Goal: Task Accomplishment & Management: Use online tool/utility

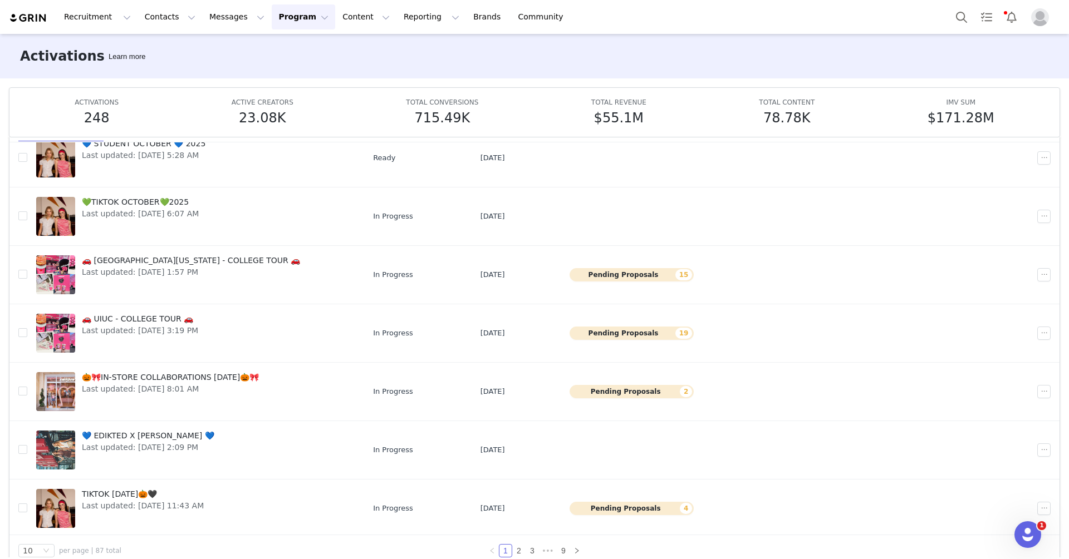
scroll to position [58, 0]
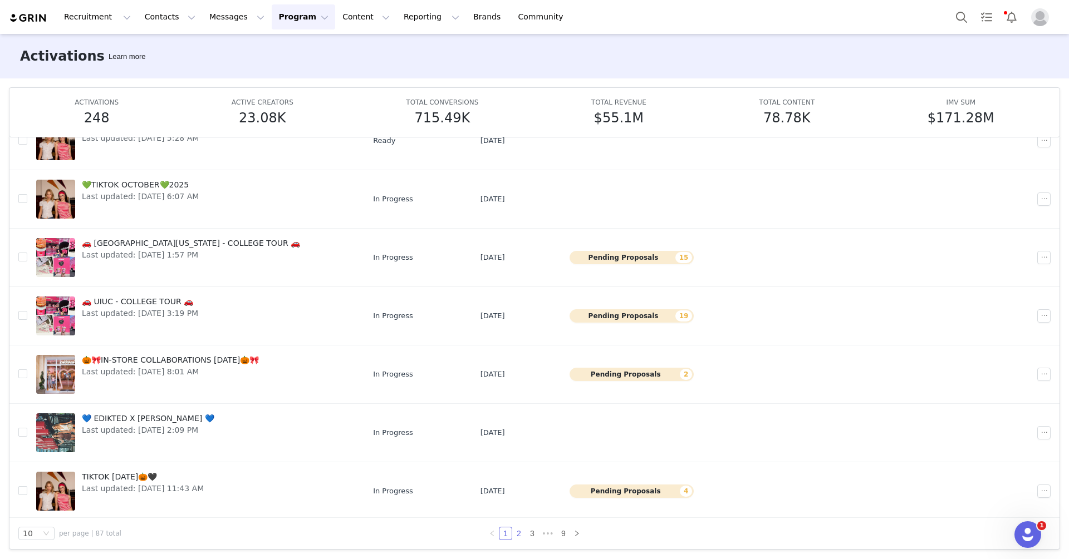
click at [519, 536] on link "2" at bounding box center [519, 534] width 12 height 12
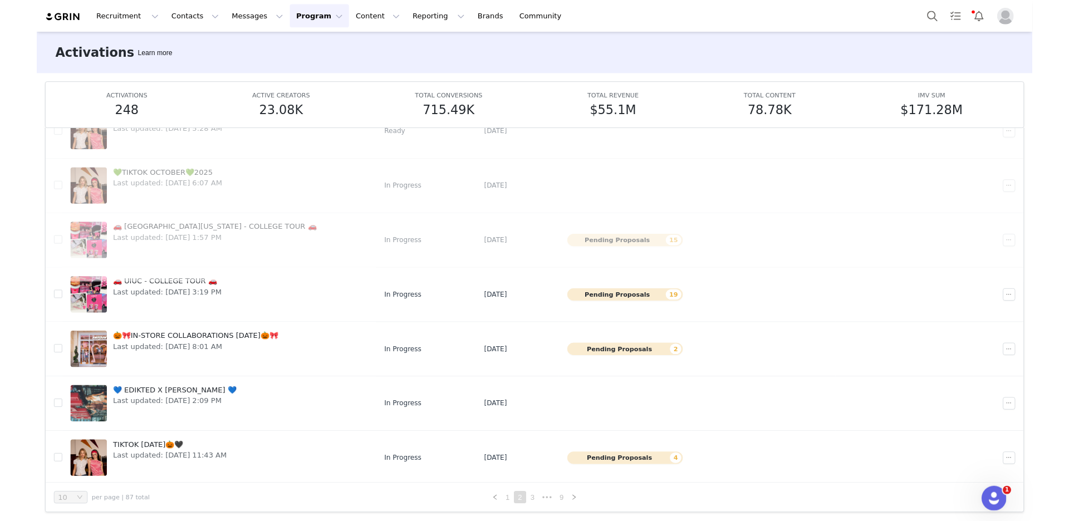
scroll to position [0, 0]
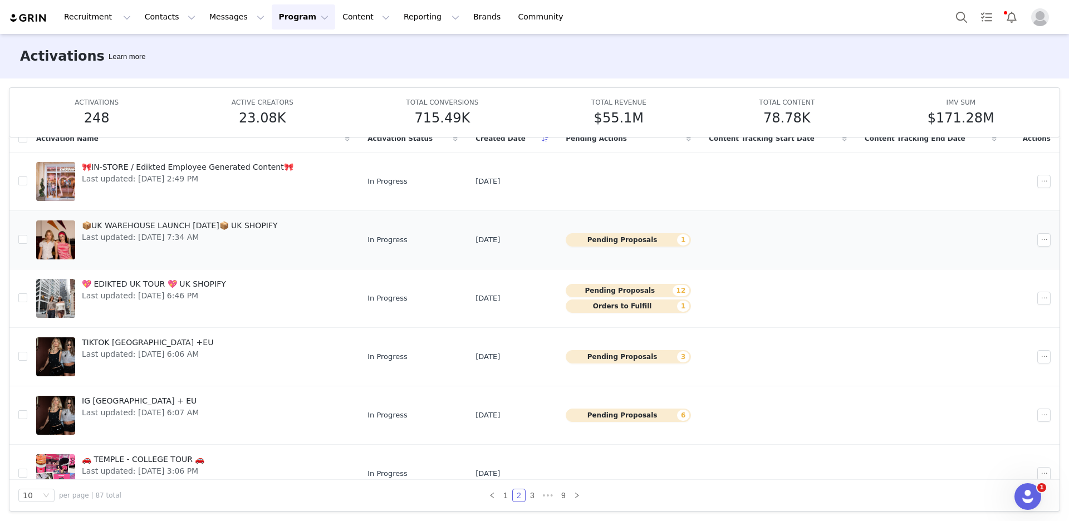
click at [218, 233] on span "Last updated: [DATE] 7:34 AM" at bounding box center [180, 238] width 196 height 12
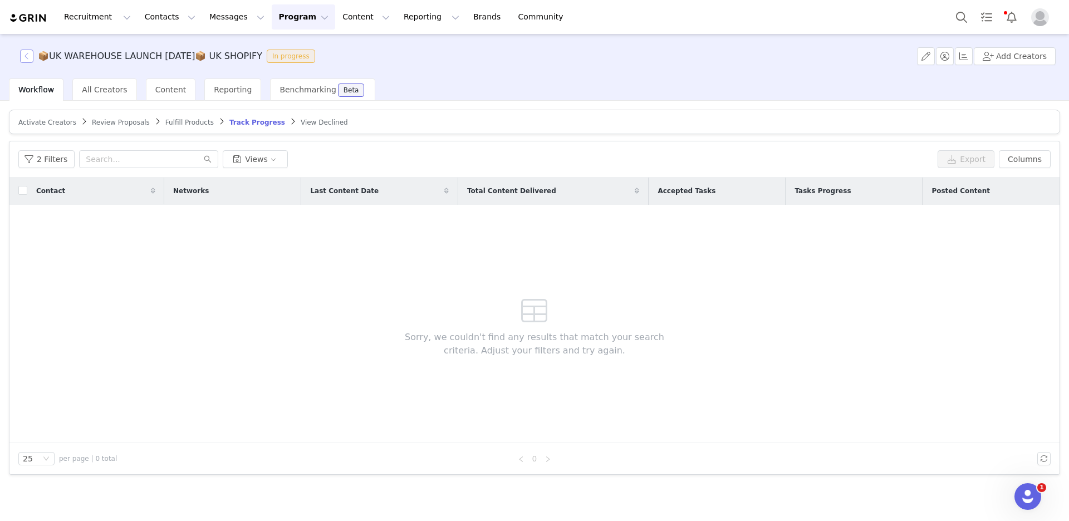
click at [23, 55] on button "button" at bounding box center [26, 56] width 13 height 13
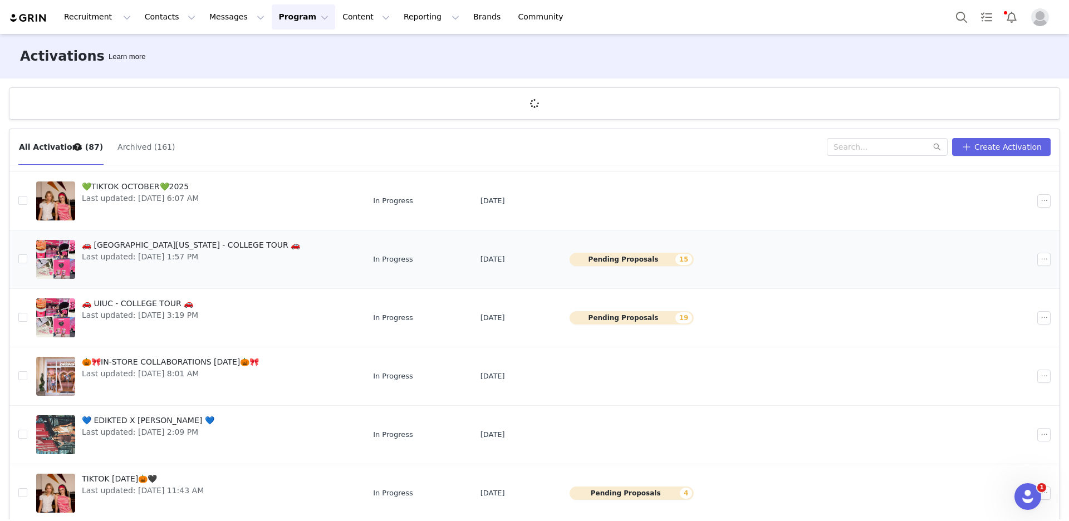
scroll to position [41, 0]
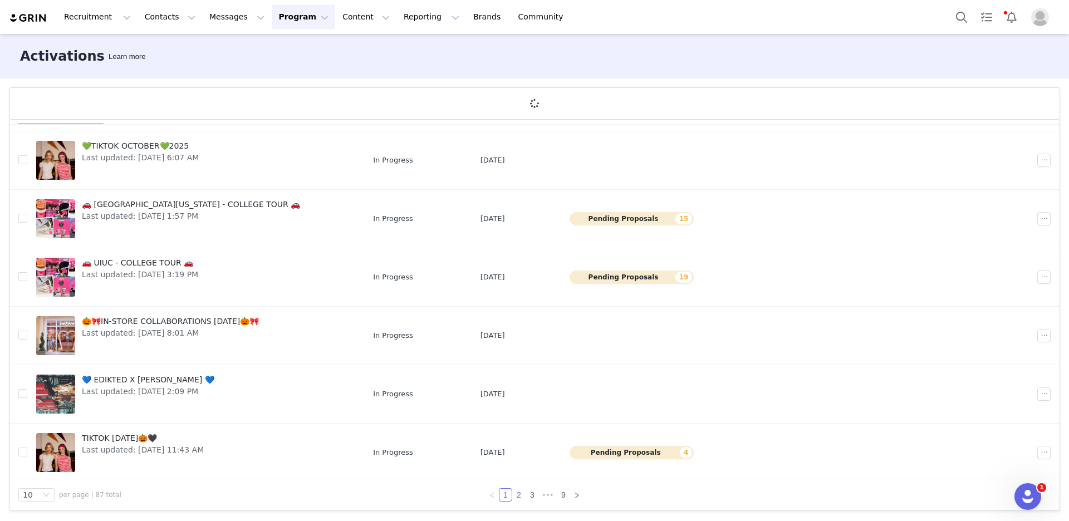
click at [523, 493] on link "2" at bounding box center [519, 495] width 12 height 12
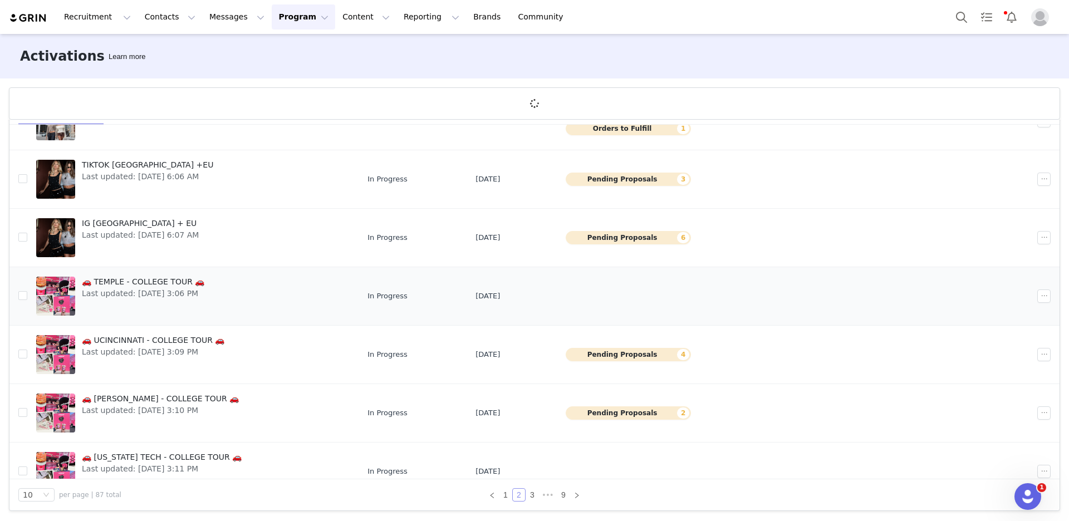
scroll to position [254, 0]
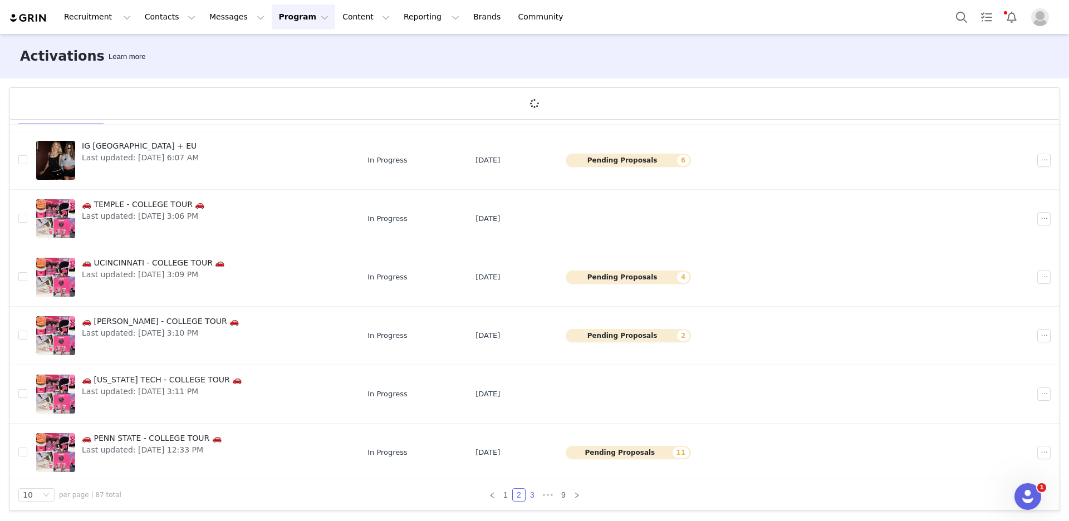
click at [532, 497] on link "3" at bounding box center [532, 495] width 12 height 12
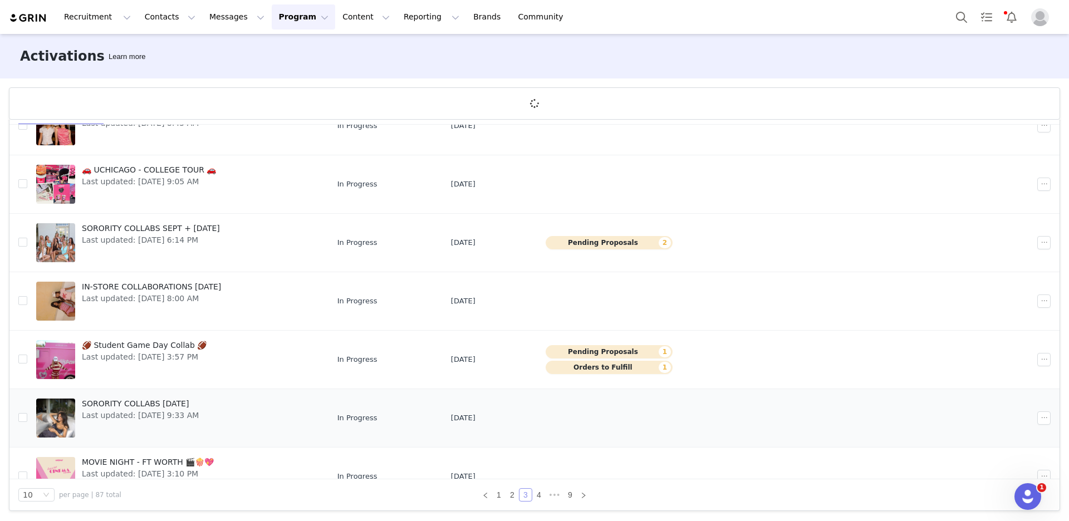
scroll to position [197, 0]
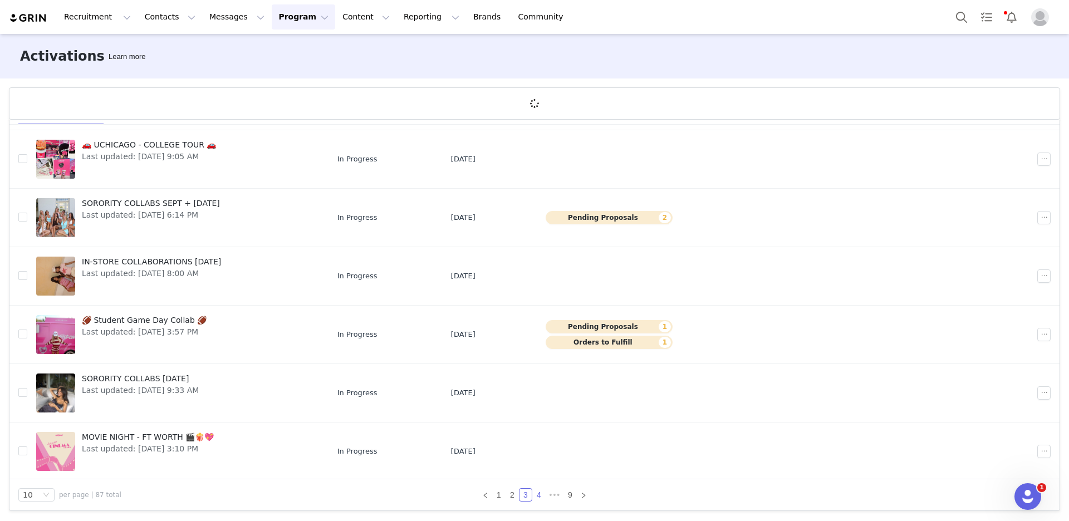
click at [539, 494] on link "4" at bounding box center [539, 495] width 12 height 12
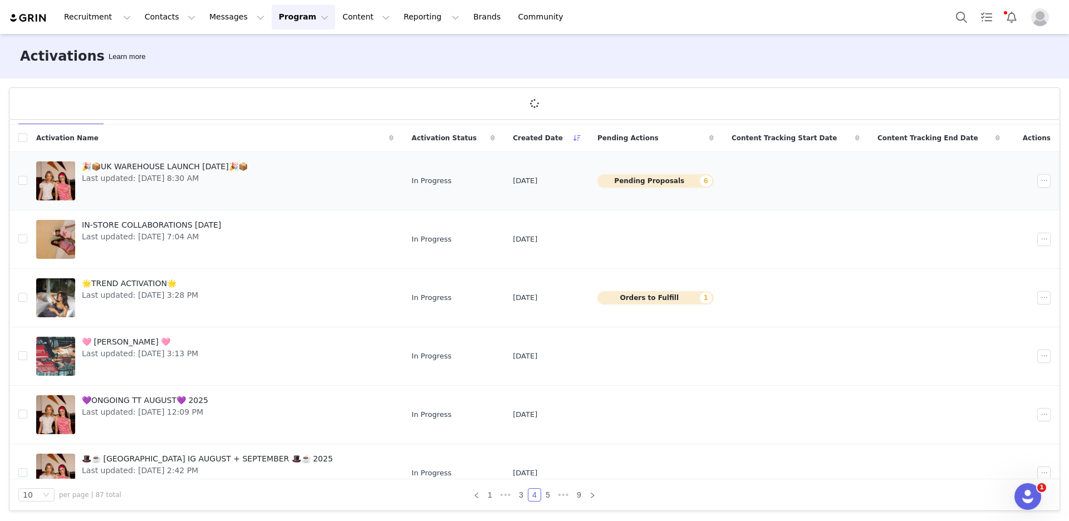
click at [302, 168] on link "🎉📦UK WAREHOUSE LAUNCH [DATE]🎉📦 Last updated: [DATE] 8:30 AM" at bounding box center [214, 181] width 357 height 45
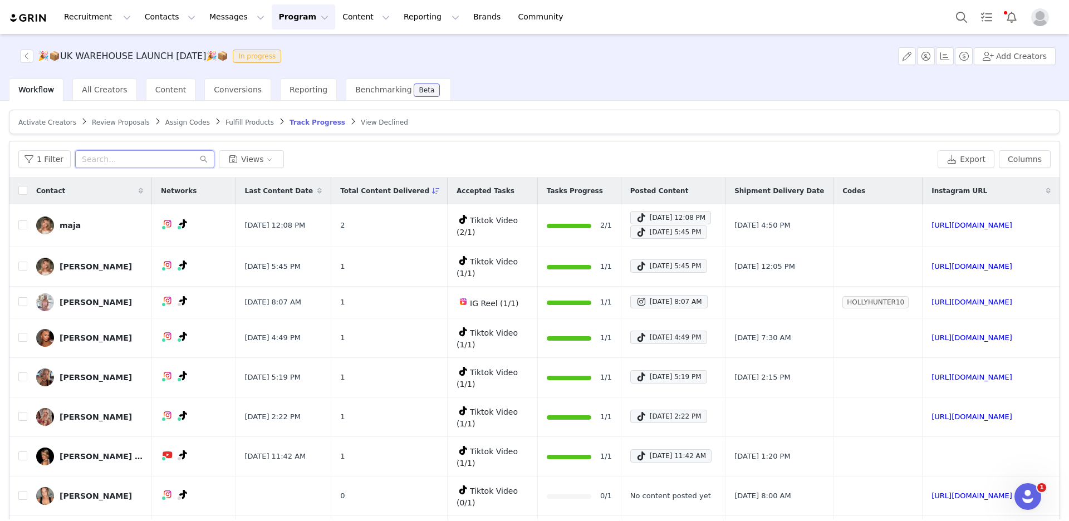
click at [134, 161] on input "text" at bounding box center [144, 159] width 139 height 18
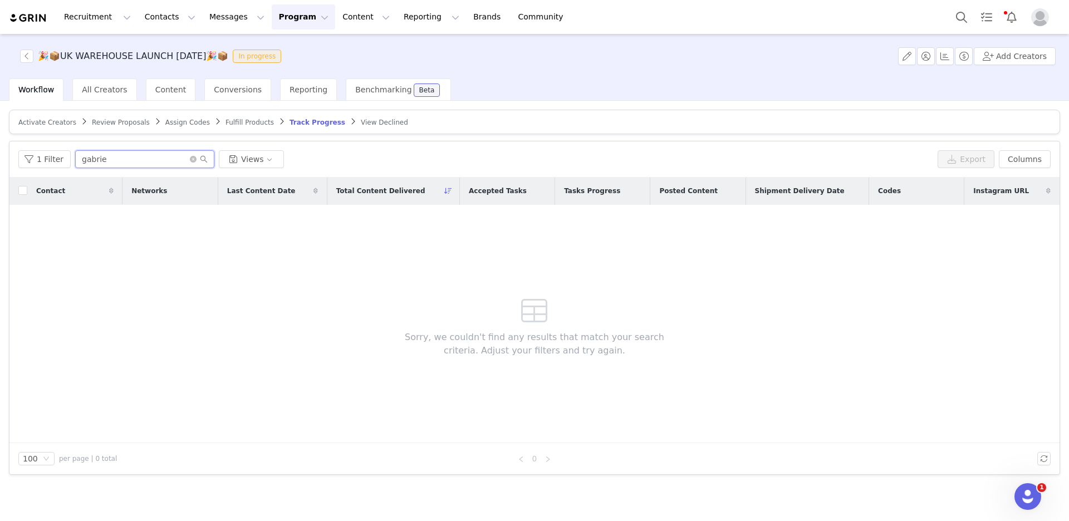
type input "gabrie"
drag, startPoint x: 33, startPoint y: 169, endPoint x: 48, endPoint y: 156, distance: 19.8
click at [49, 156] on div "1 Filter gabrie Views Export Columns Contact Networks Last Content Date Total C…" at bounding box center [534, 307] width 1050 height 333
click at [48, 156] on button "1 Filter" at bounding box center [44, 159] width 52 height 18
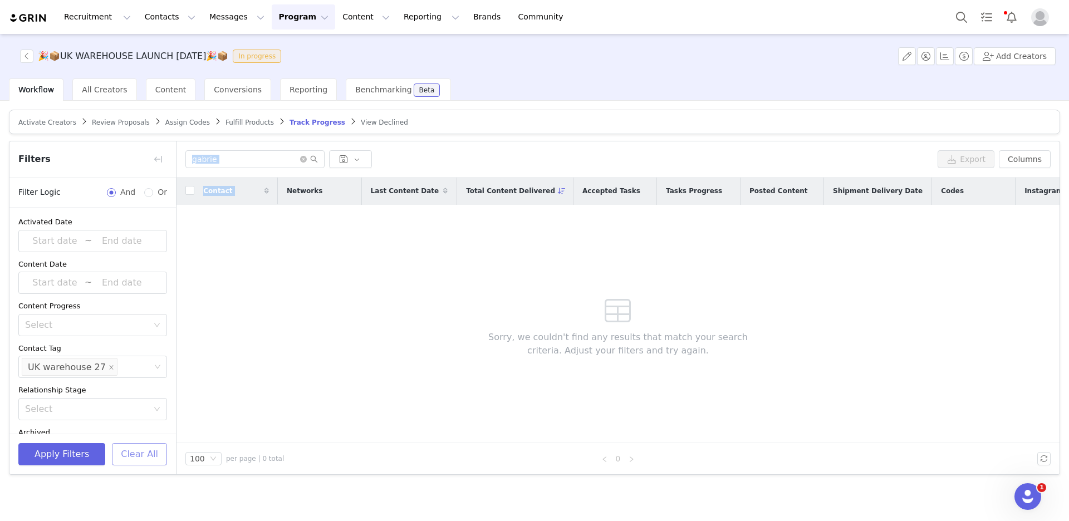
click at [144, 458] on button "Clear All" at bounding box center [139, 454] width 55 height 22
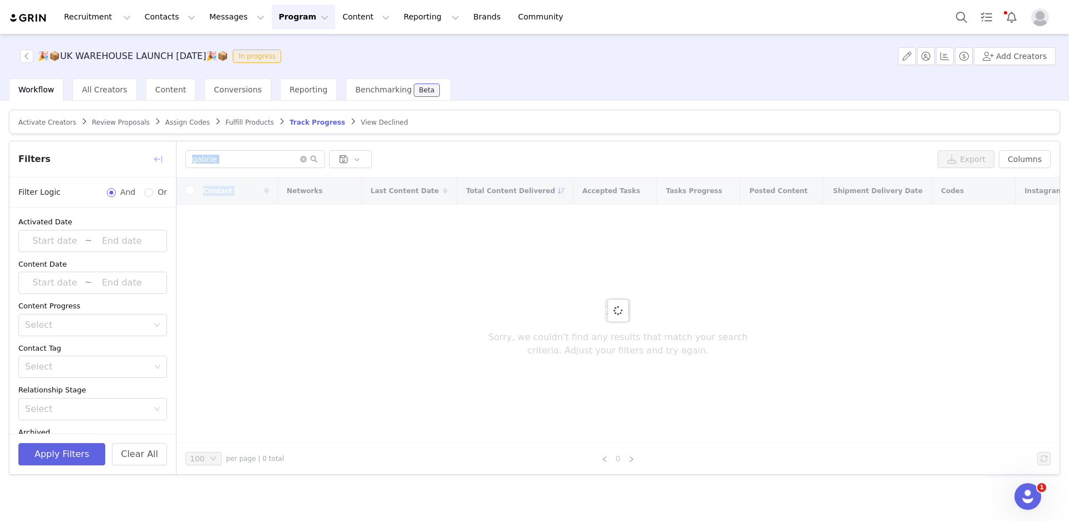
click at [158, 159] on button "button" at bounding box center [158, 159] width 18 height 18
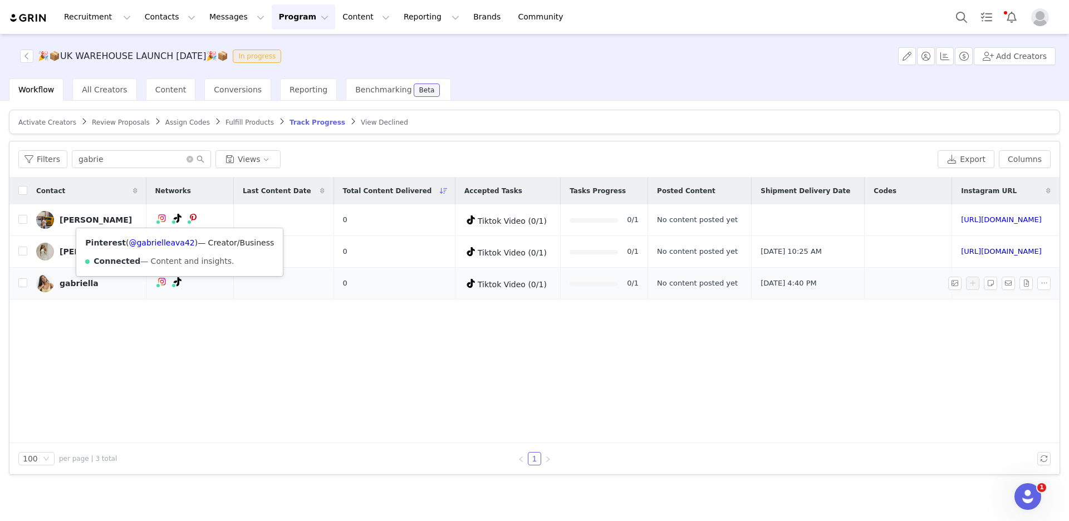
click at [170, 274] on tbody "[PERSON_NAME] ( @gabrielleava42 ) — Creator/Business Connected — Content and in…" at bounding box center [534, 251] width 1050 height 95
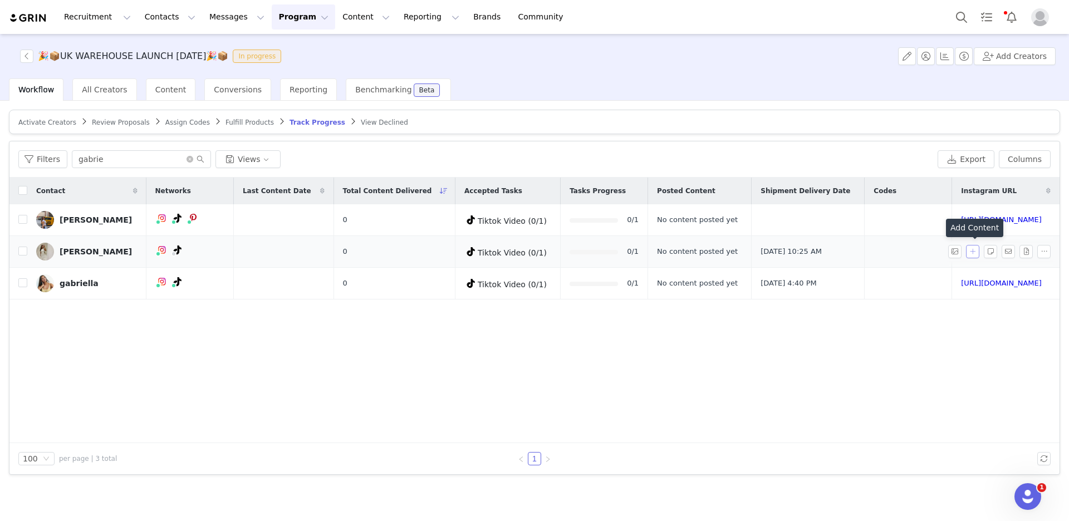
click at [972, 250] on button "button" at bounding box center [972, 251] width 13 height 13
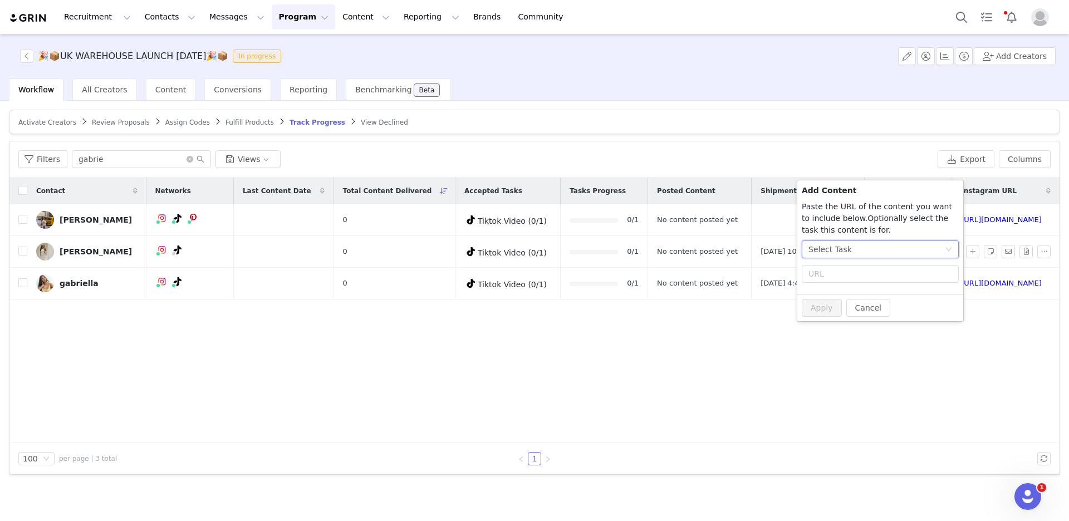
click at [902, 250] on div "Select Task" at bounding box center [876, 249] width 136 height 17
click at [870, 312] on li "Tiktok Video (TikTok)" at bounding box center [880, 307] width 158 height 18
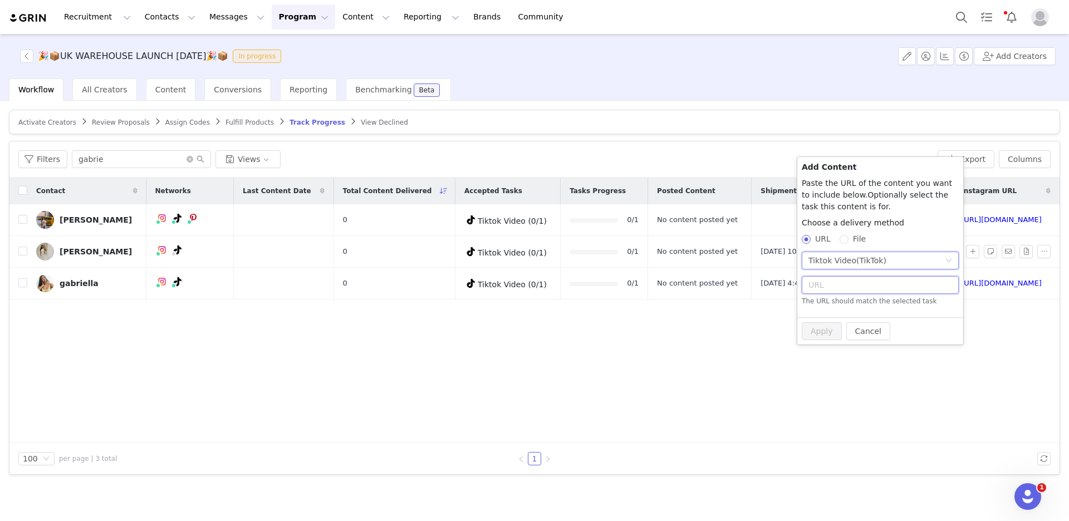
click at [840, 289] on input "text" at bounding box center [879, 285] width 157 height 18
paste input "[URL][DOMAIN_NAME]"
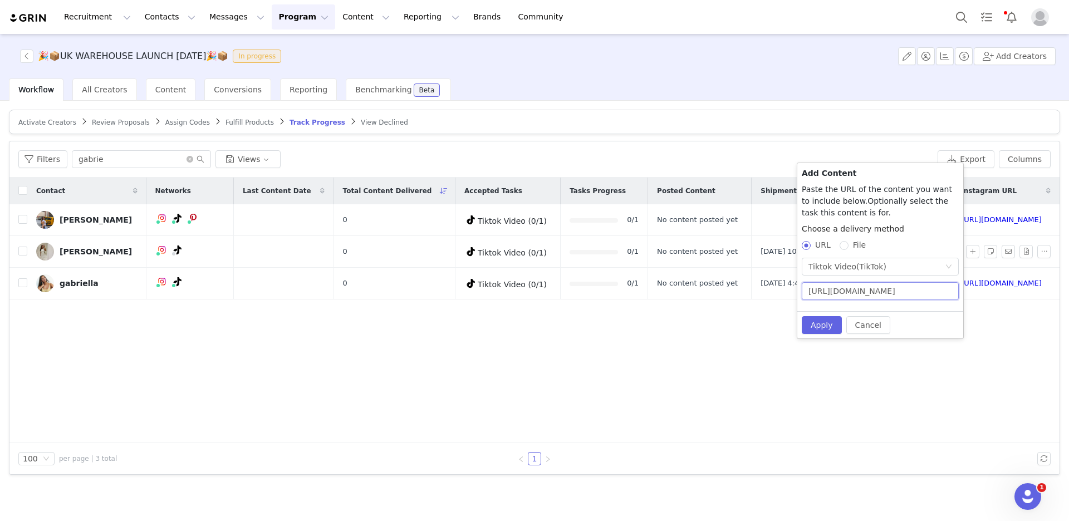
scroll to position [0, 117]
type input "[URL][DOMAIN_NAME]"
click at [818, 323] on button "Apply" at bounding box center [821, 325] width 40 height 18
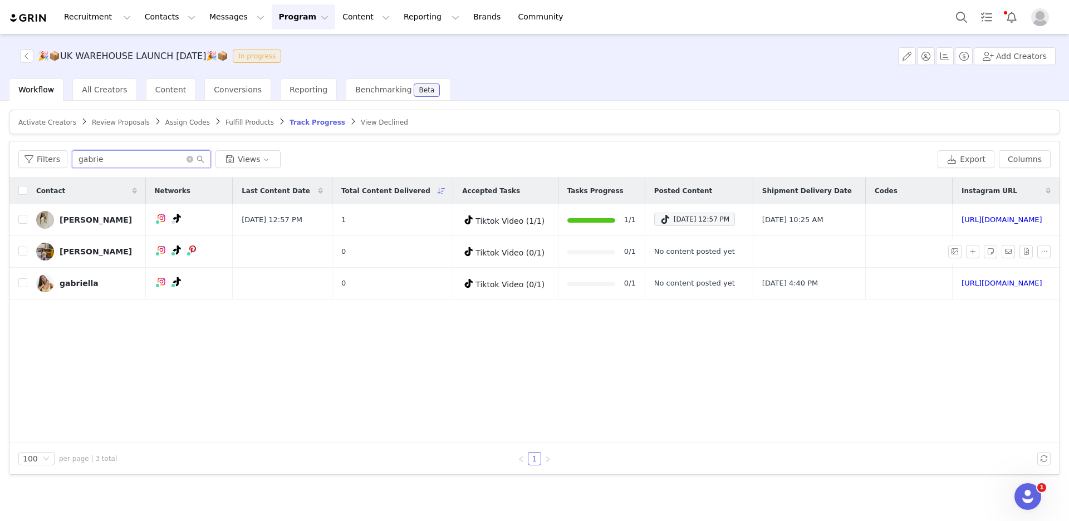
click at [124, 161] on input "gabrie" at bounding box center [141, 159] width 139 height 18
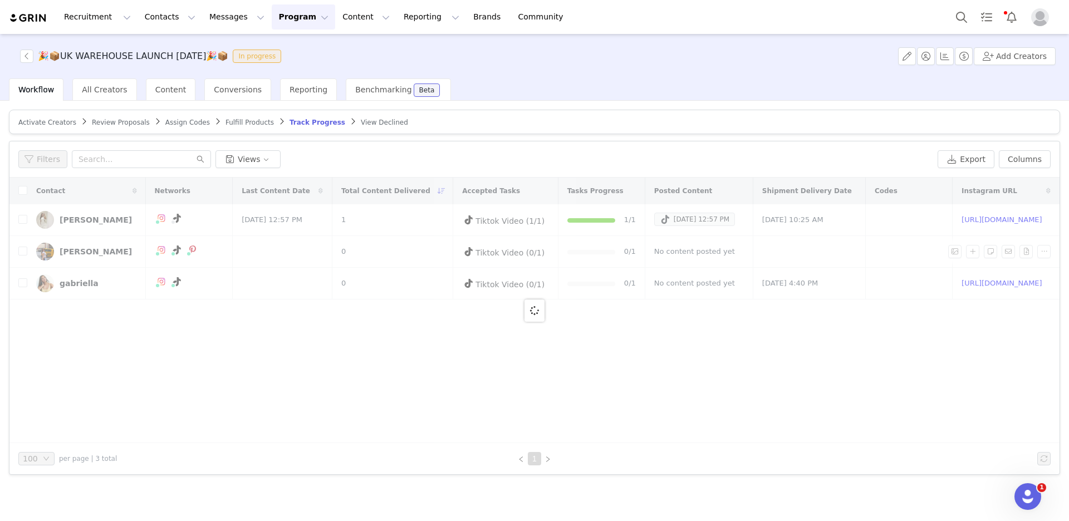
click at [53, 161] on button "Filters" at bounding box center [42, 159] width 49 height 18
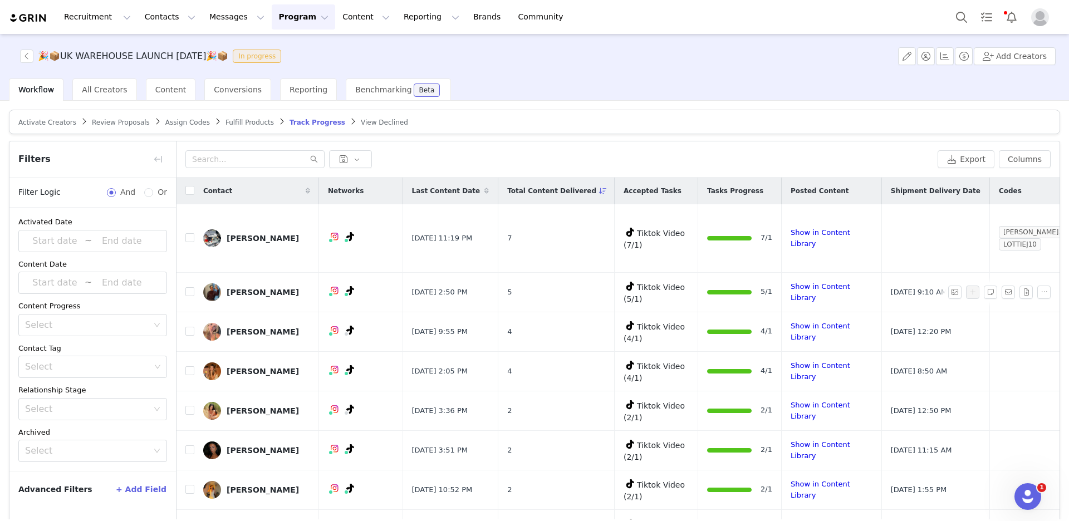
scroll to position [52, 0]
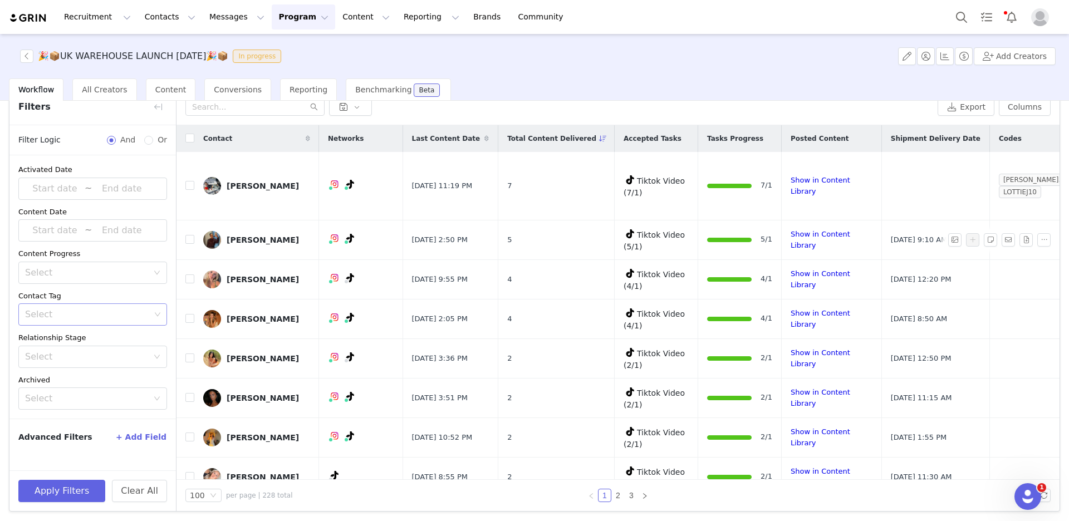
click at [57, 317] on div "Select" at bounding box center [87, 314] width 125 height 11
type input "26"
click at [81, 368] on li "UK warehouse 26" at bounding box center [92, 373] width 149 height 18
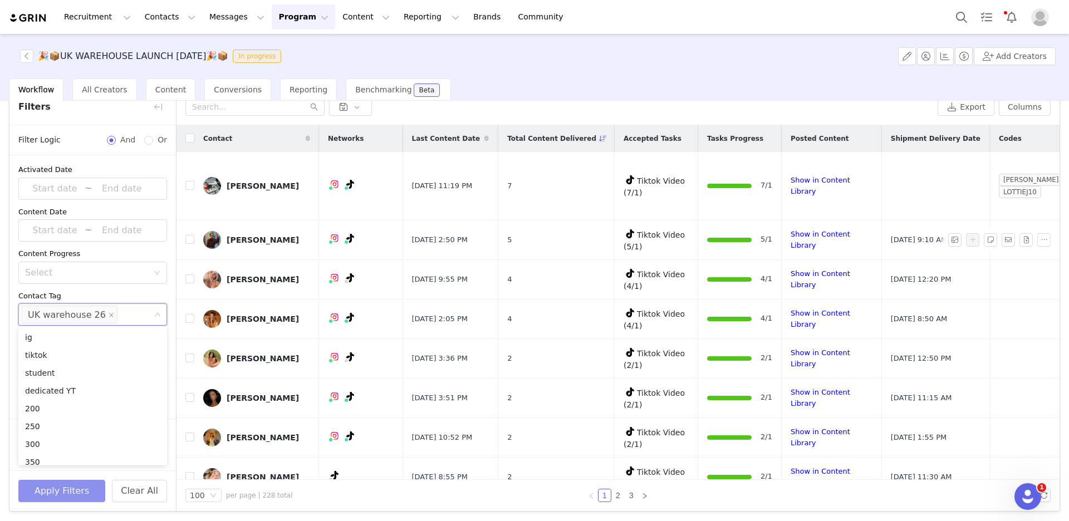
click at [78, 494] on button "Apply Filters" at bounding box center [61, 491] width 87 height 22
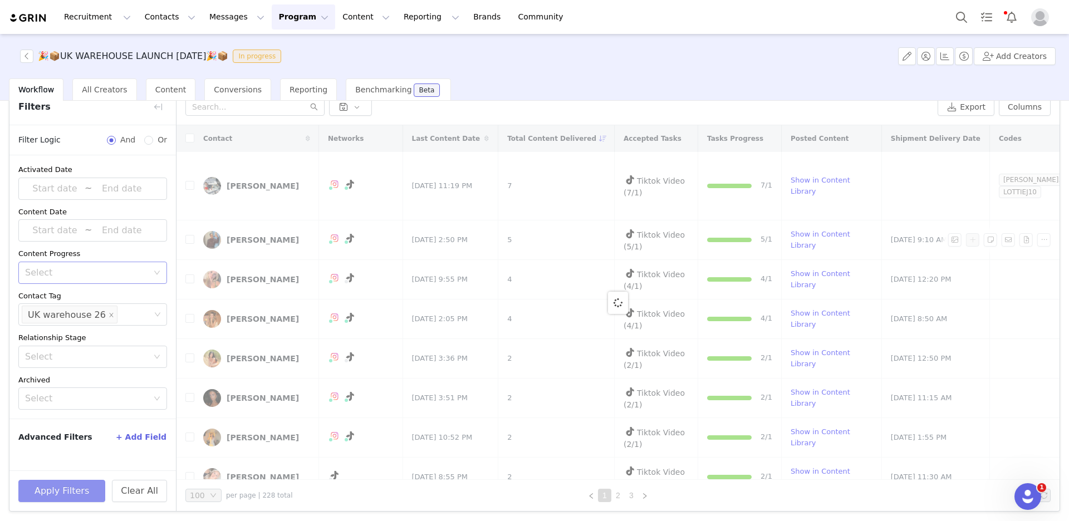
click at [97, 271] on div "Select" at bounding box center [86, 272] width 123 height 11
click at [87, 312] on li "Does not have content" at bounding box center [92, 313] width 149 height 18
click at [58, 481] on button "Apply Filters" at bounding box center [61, 491] width 87 height 22
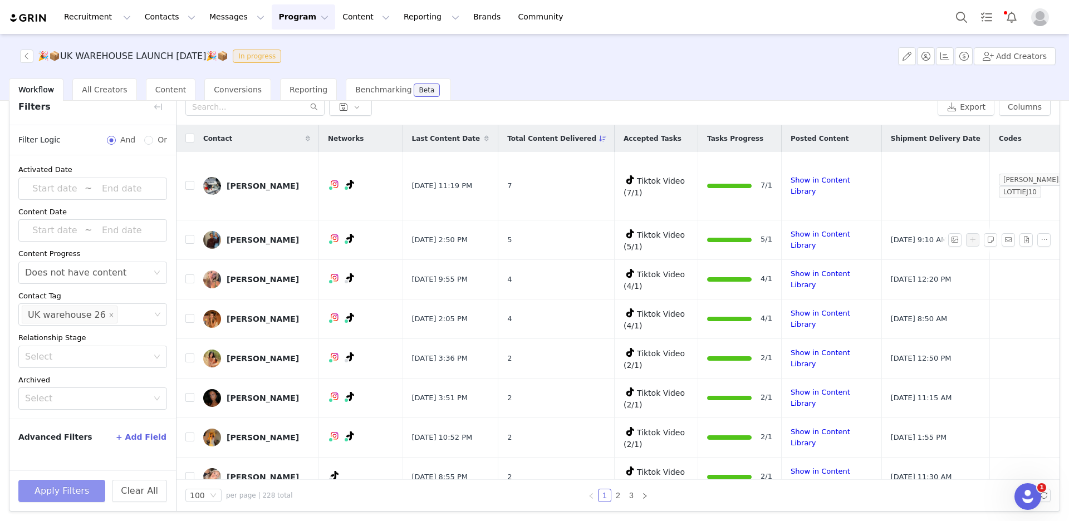
click at [70, 486] on button "Apply Filters" at bounding box center [61, 491] width 87 height 22
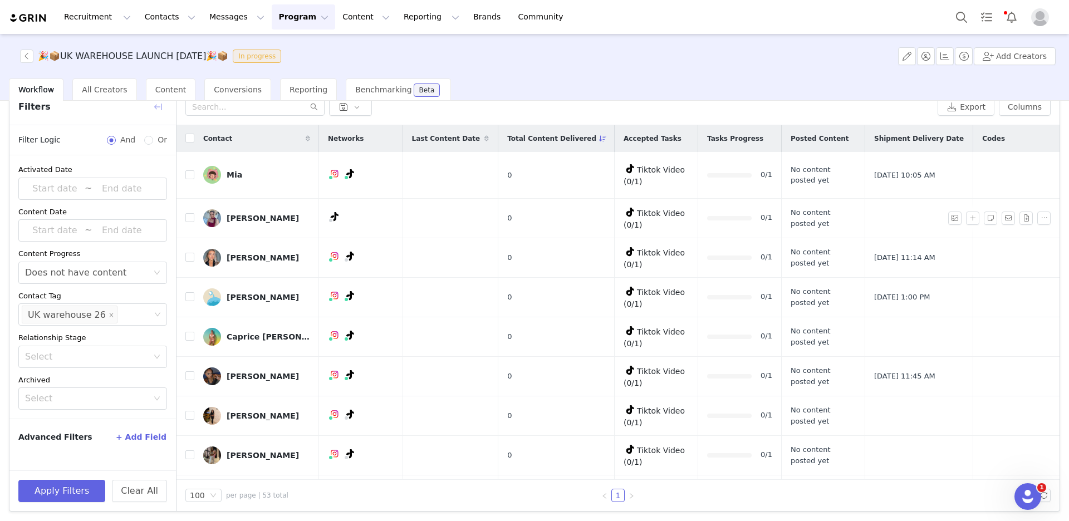
click at [158, 110] on button "button" at bounding box center [158, 107] width 18 height 18
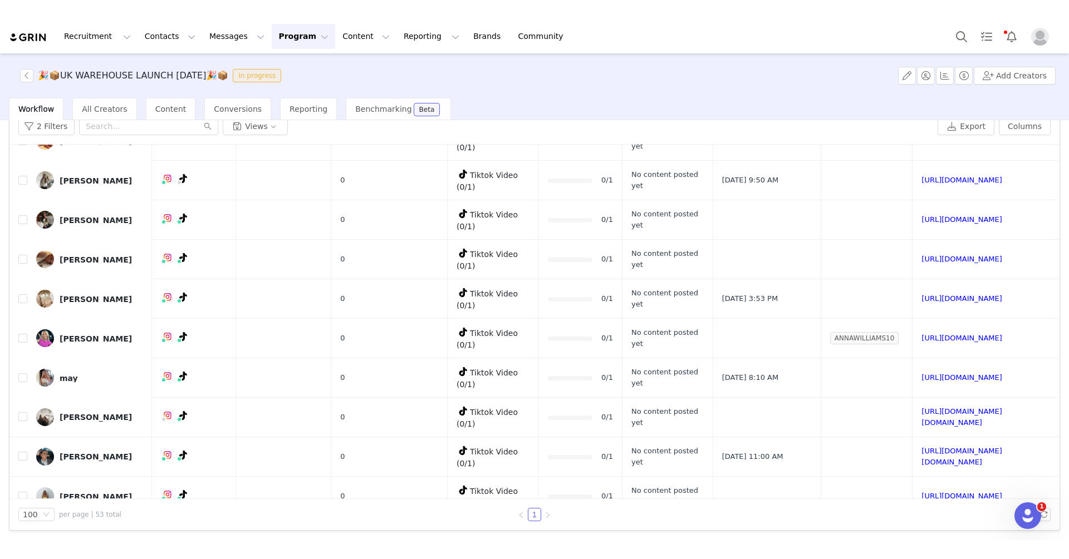
scroll to position [0, 0]
